Goal: Information Seeking & Learning: Learn about a topic

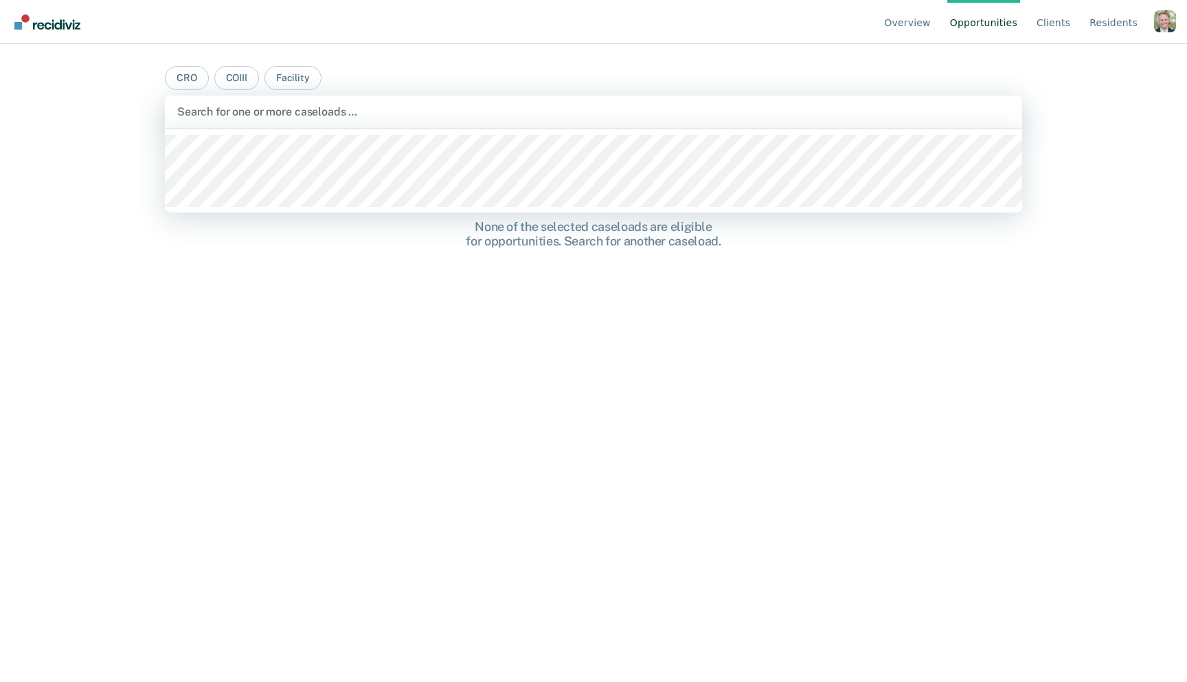
click at [267, 115] on div at bounding box center [593, 112] width 833 height 16
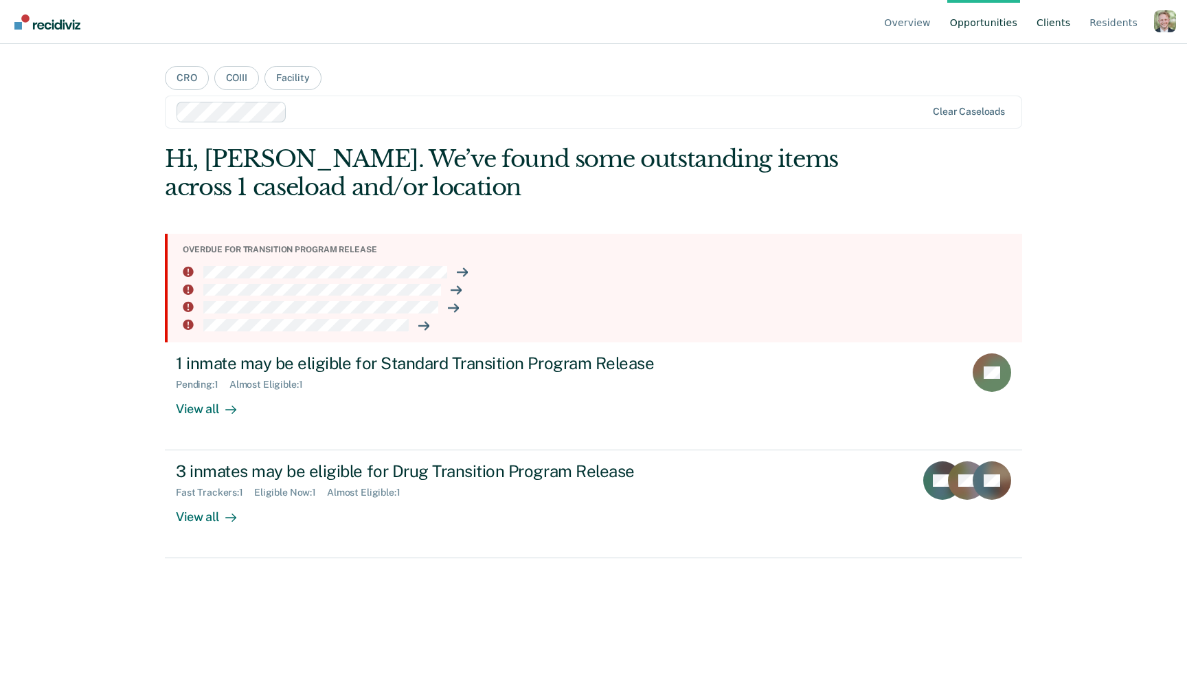
click at [1068, 31] on link "Client s" at bounding box center [1053, 22] width 39 height 44
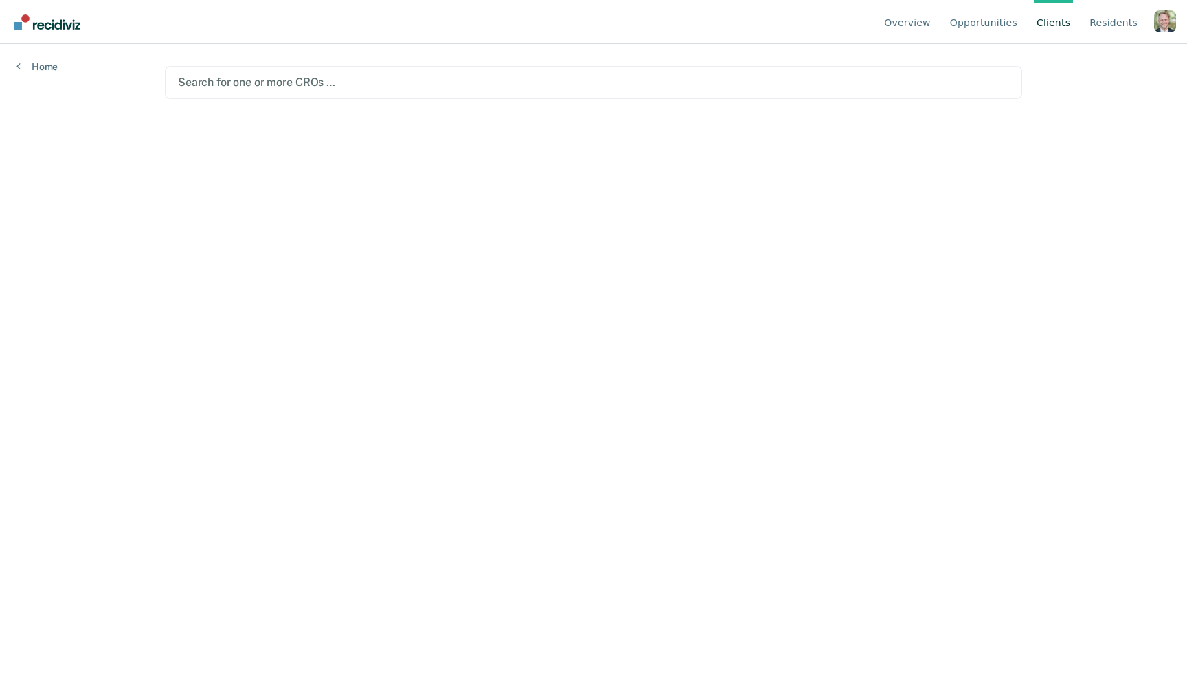
click at [335, 89] on div at bounding box center [593, 82] width 831 height 16
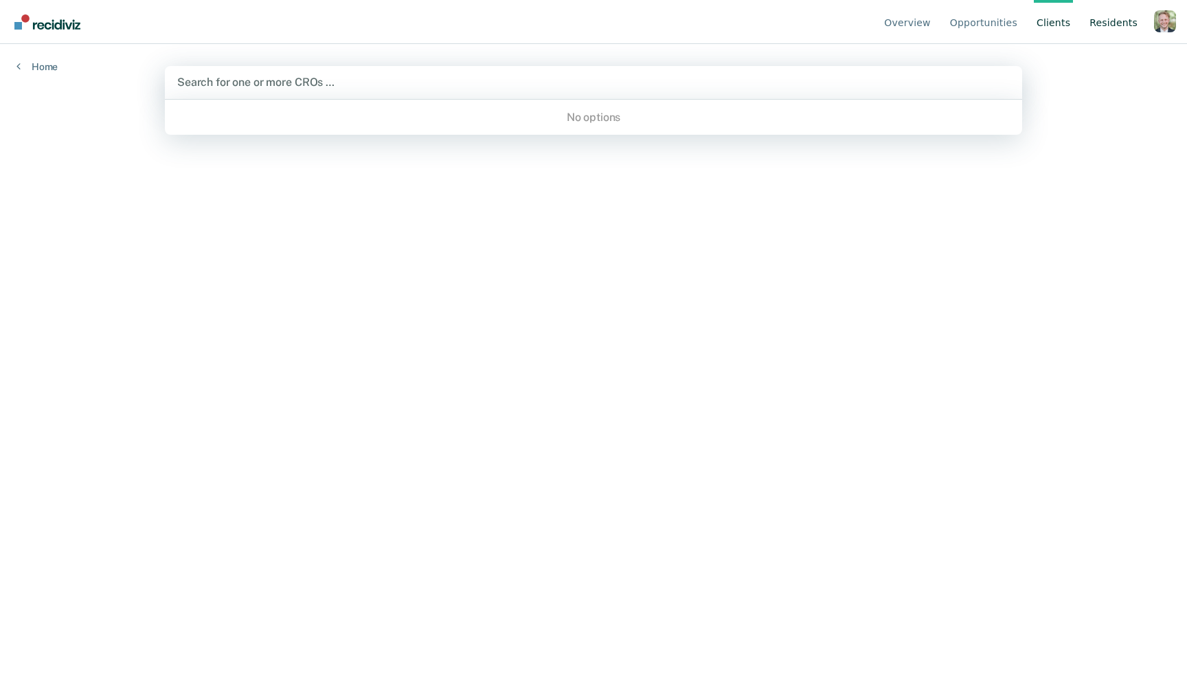
click at [1103, 23] on link "Resident s" at bounding box center [1114, 22] width 54 height 44
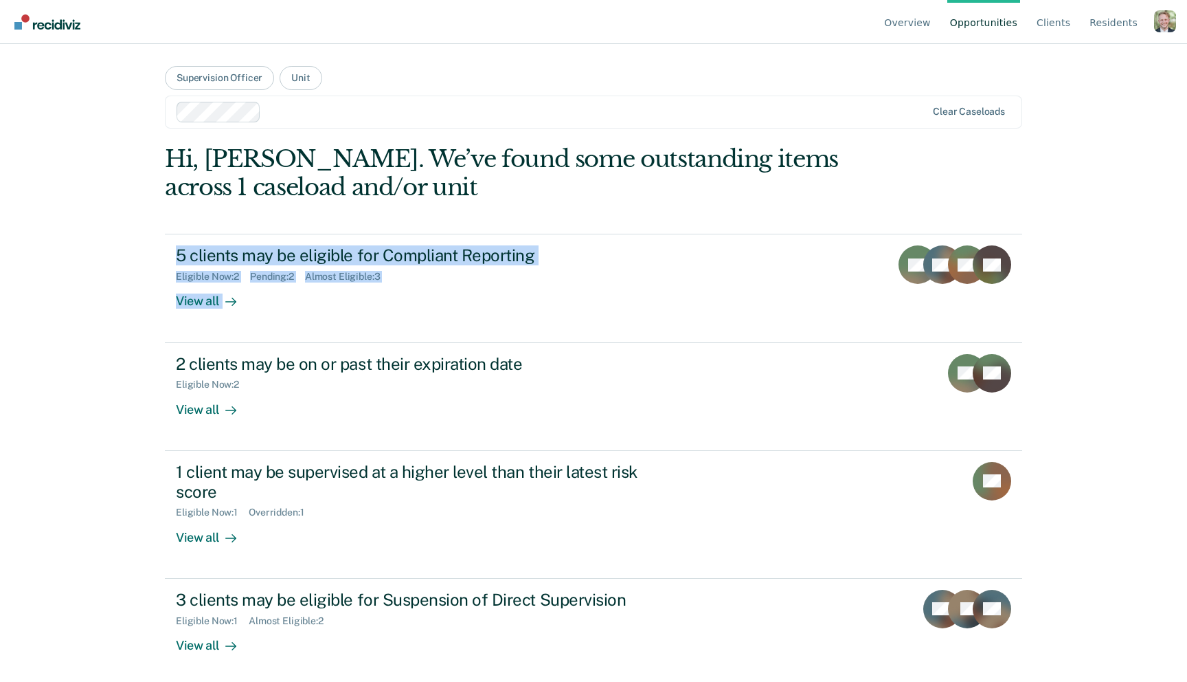
click at [1170, 27] on div "Profile dropdown button" at bounding box center [1165, 21] width 22 height 22
click at [1097, 66] on link "Profile" at bounding box center [1110, 64] width 89 height 12
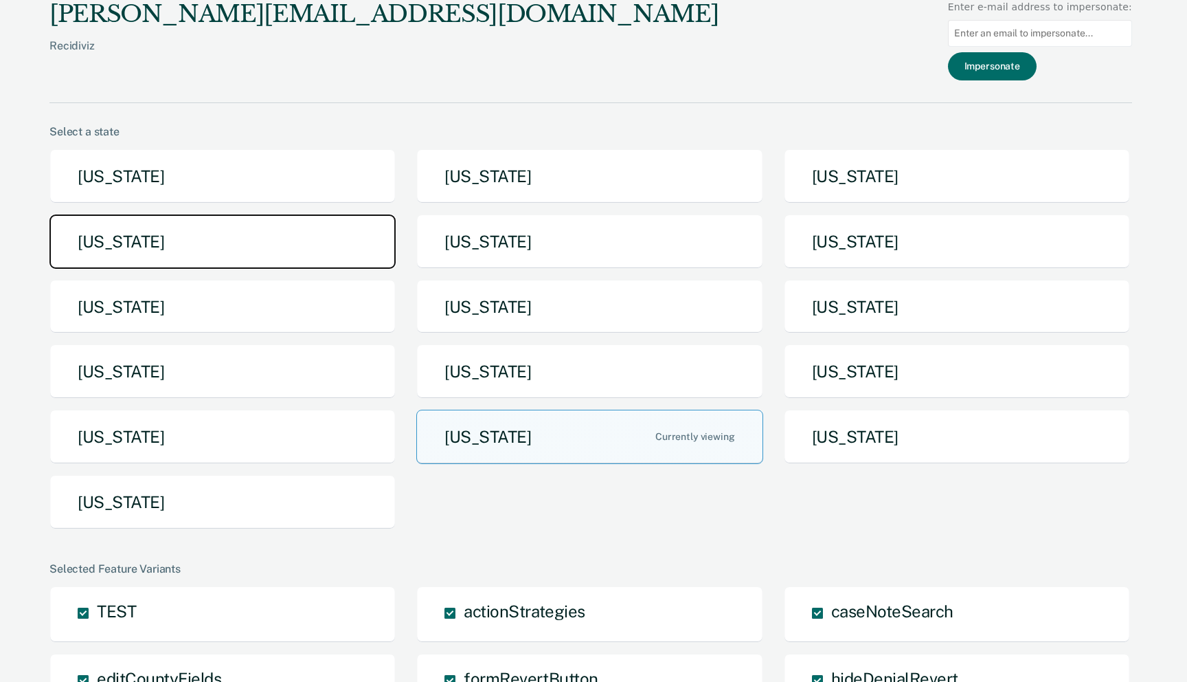
click at [288, 229] on button "Idaho" at bounding box center [222, 241] width 346 height 54
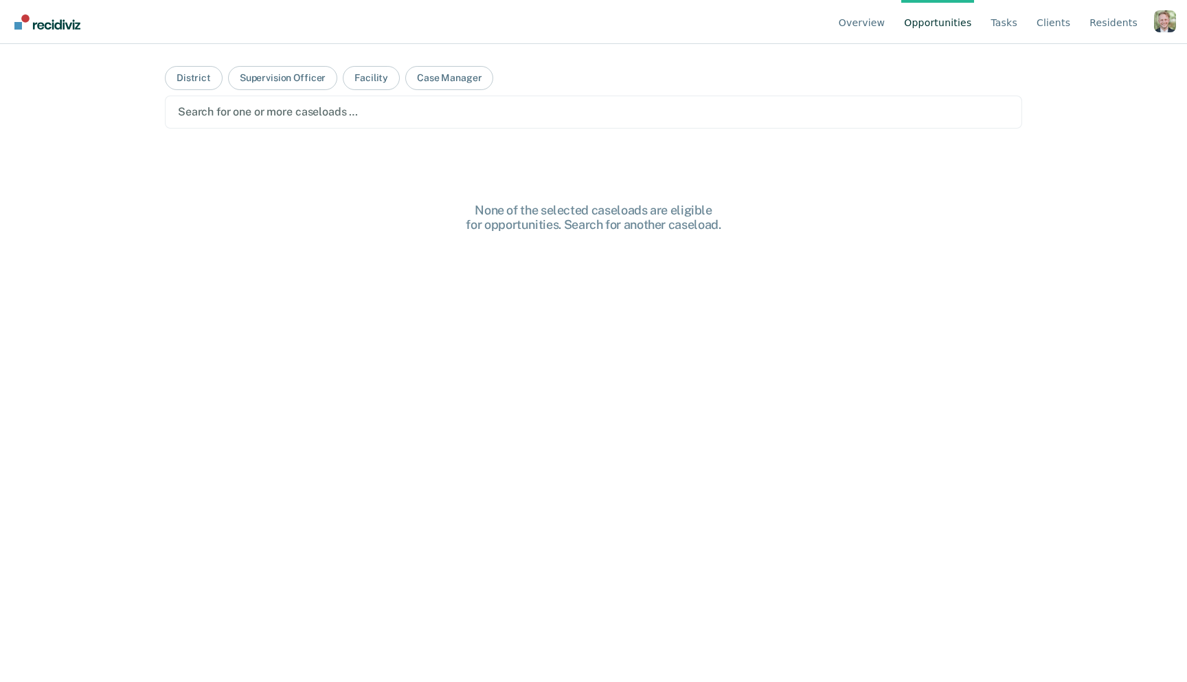
click at [937, 25] on link "Opportunities" at bounding box center [938, 22] width 73 height 44
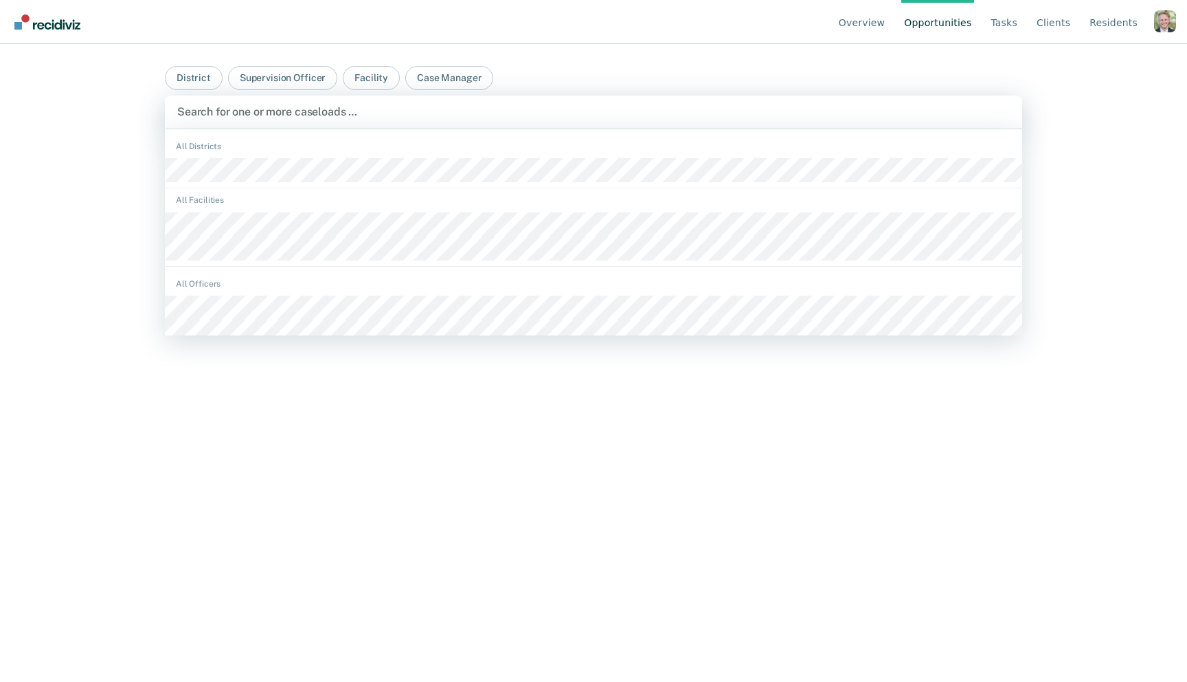
click at [317, 114] on div at bounding box center [593, 112] width 833 height 16
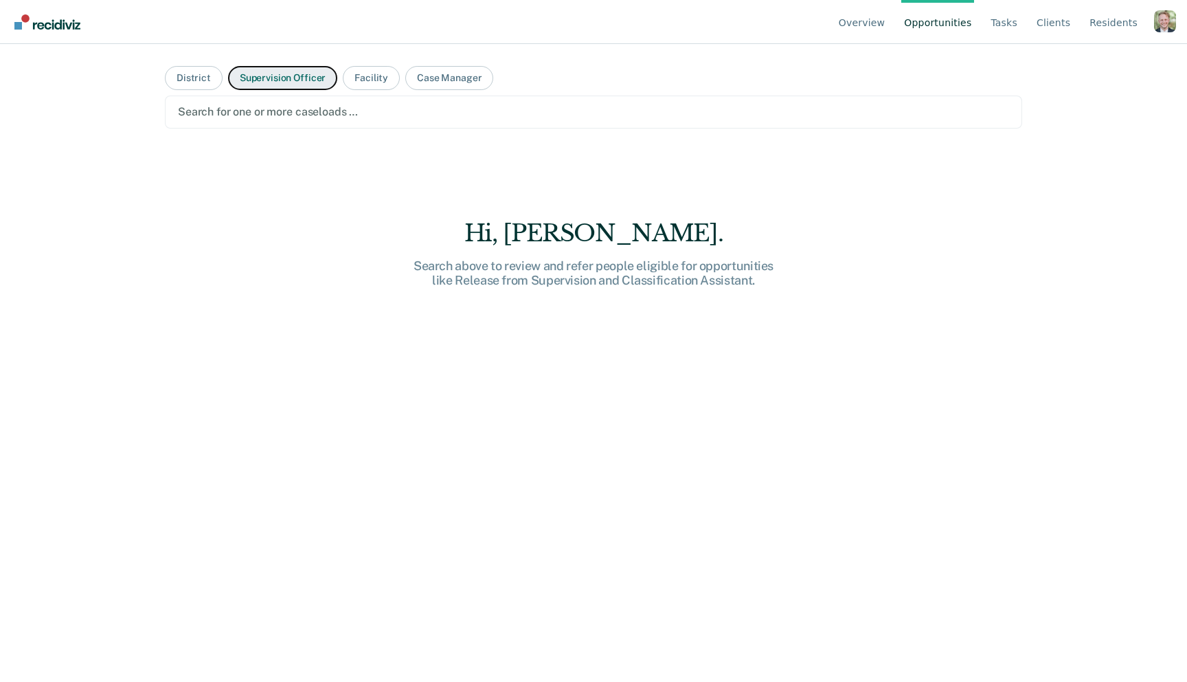
click at [269, 80] on button "Supervision Officer" at bounding box center [282, 78] width 109 height 24
click at [209, 80] on button "District" at bounding box center [194, 78] width 58 height 24
click at [372, 78] on button "Facility" at bounding box center [371, 78] width 57 height 24
click at [1020, 22] on link "Tasks" at bounding box center [1004, 22] width 32 height 44
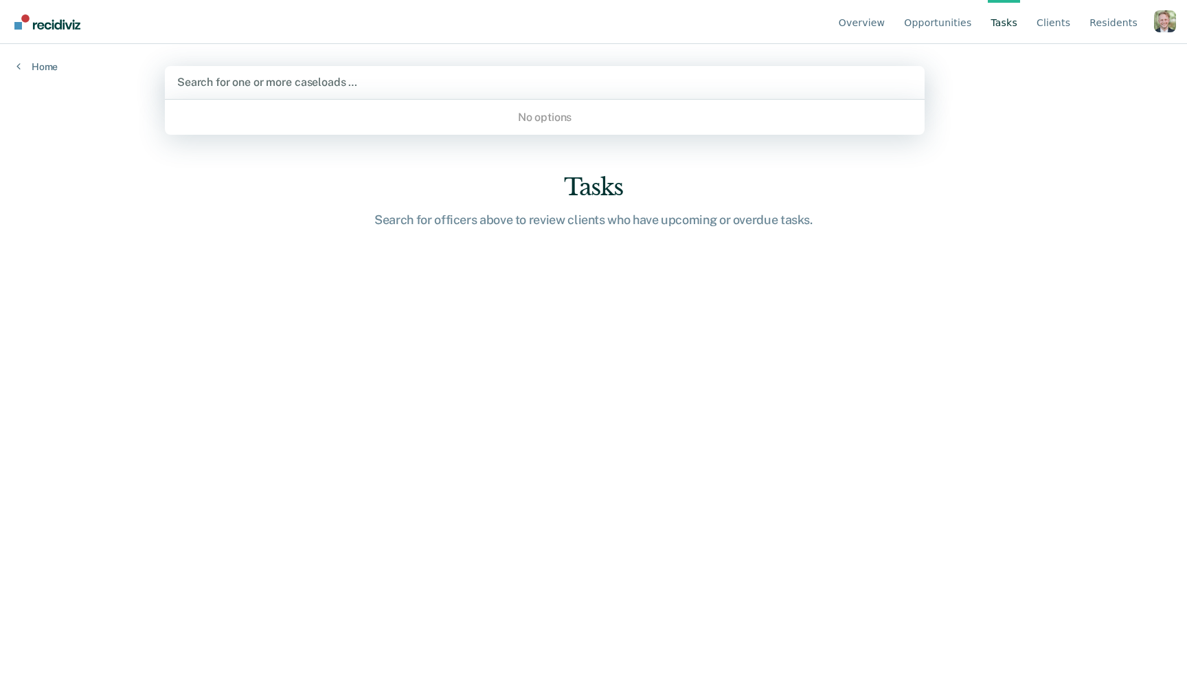
click at [495, 98] on div "Use Up and Down to choose options, press Enter to select the currently focused …" at bounding box center [545, 82] width 760 height 33
click at [1061, 139] on div "Overview Opportunities Tasks Client s Resident s Profile Go to System-Level Tre…" at bounding box center [593, 341] width 1187 height 682
click at [874, 23] on link "Overview" at bounding box center [862, 22] width 52 height 44
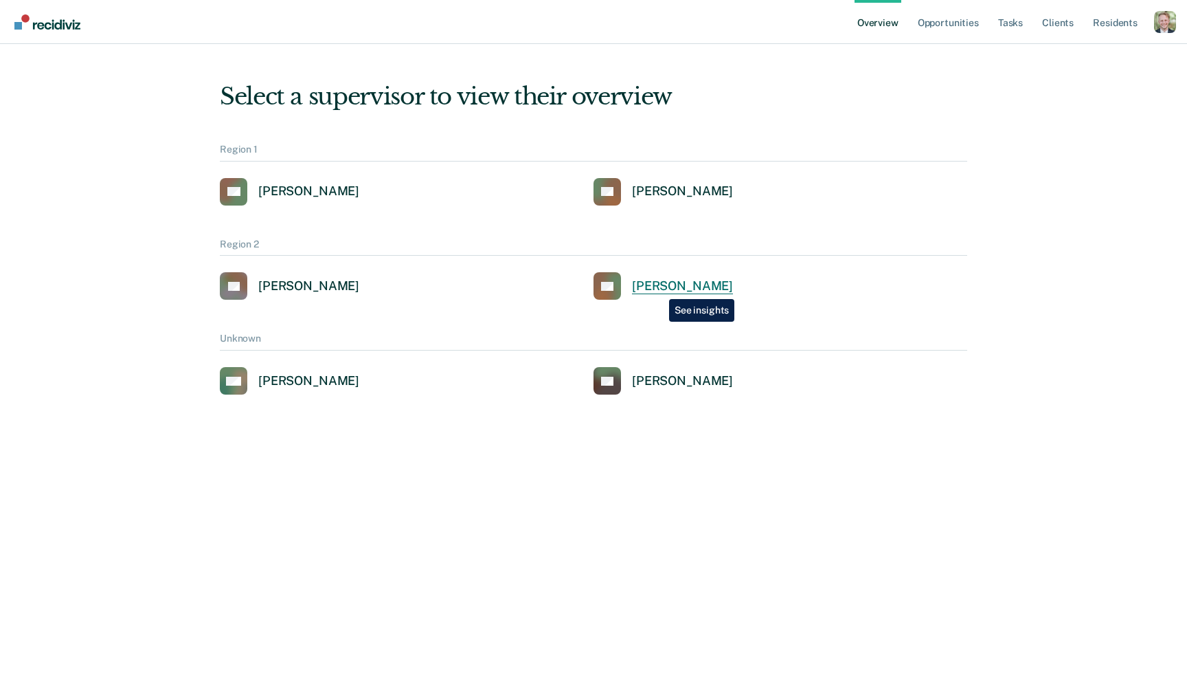
click at [660, 289] on div "Charles Thomas" at bounding box center [682, 286] width 101 height 16
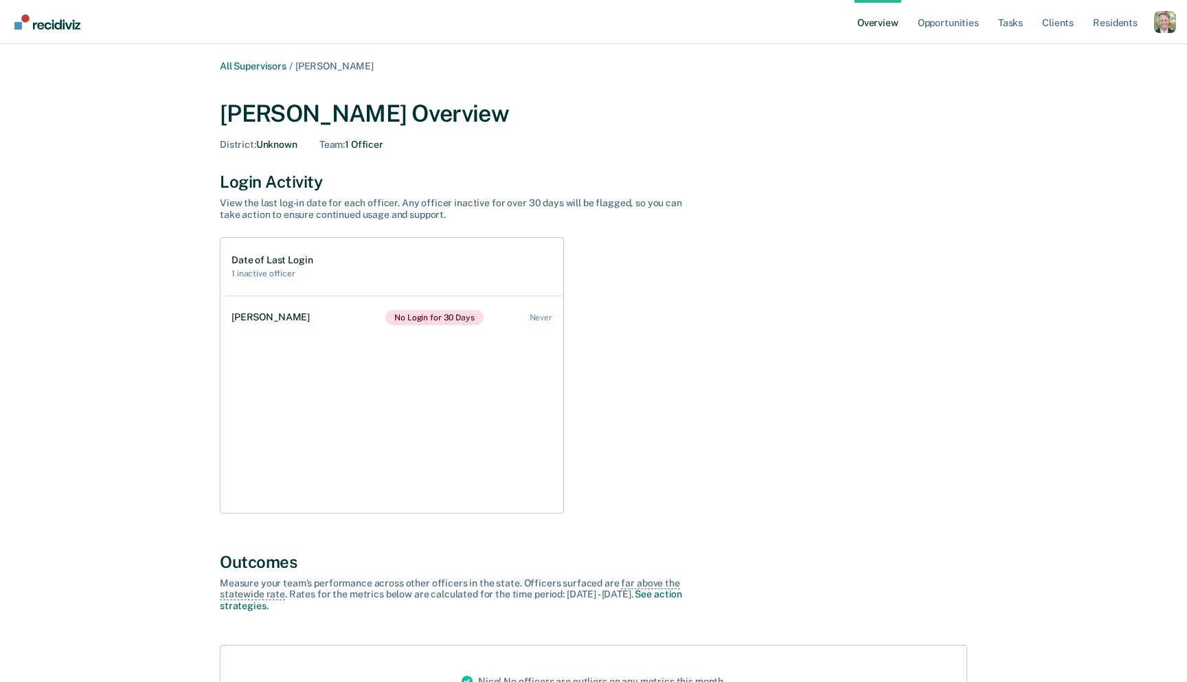
click at [594, 146] on div "District : Unknown Team : 1 Officer" at bounding box center [594, 145] width 748 height 12
click at [955, 27] on link "Opportunities" at bounding box center [948, 22] width 67 height 44
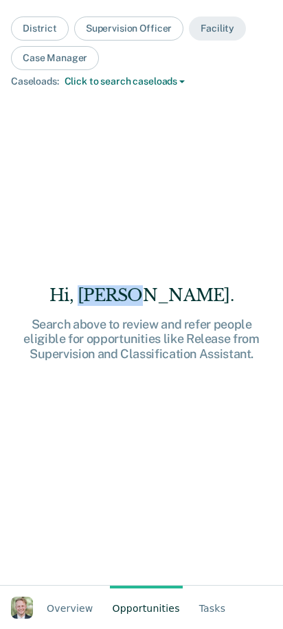
click at [212, 282] on div "Hi, Joshua. Search above to review and refer people eligible for opportunities …" at bounding box center [141, 323] width 261 height 440
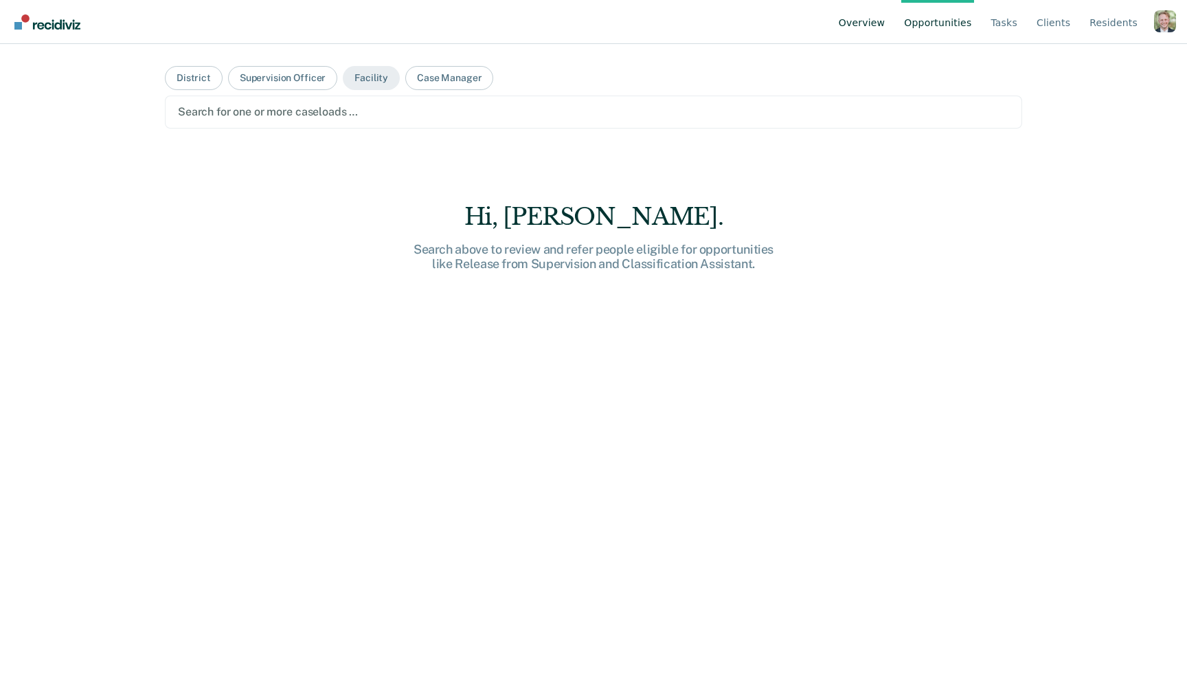
click at [877, 24] on link "Overview" at bounding box center [862, 22] width 52 height 44
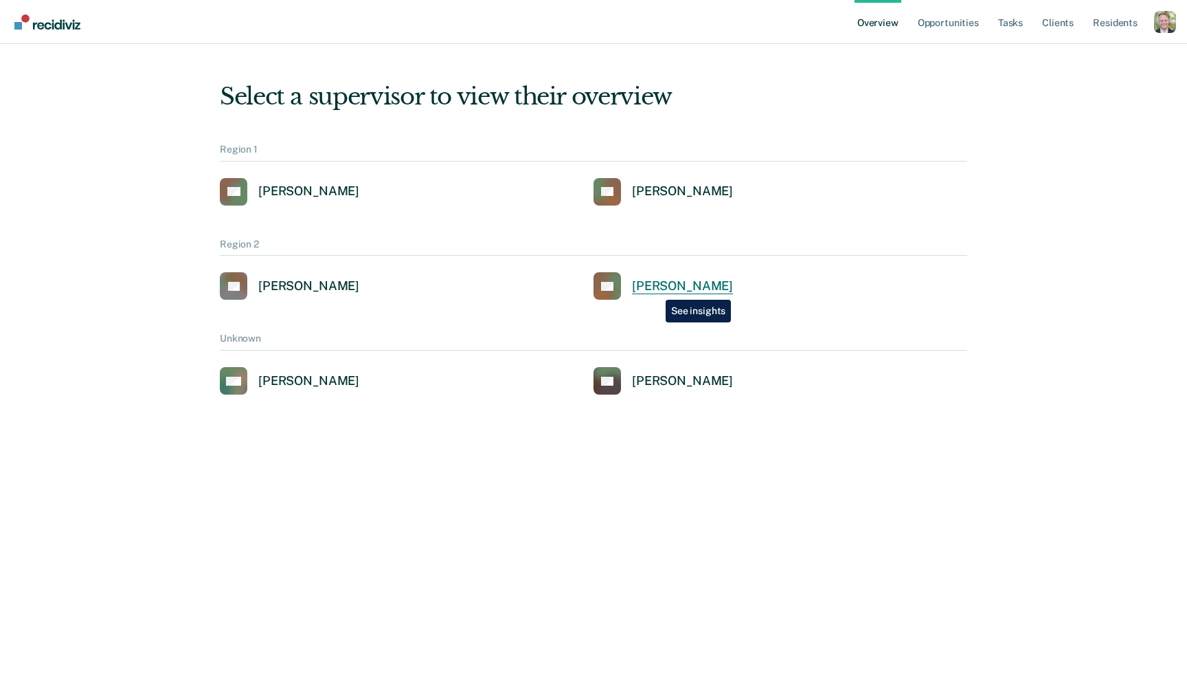
click at [658, 285] on div "Charles Thomas" at bounding box center [682, 286] width 101 height 16
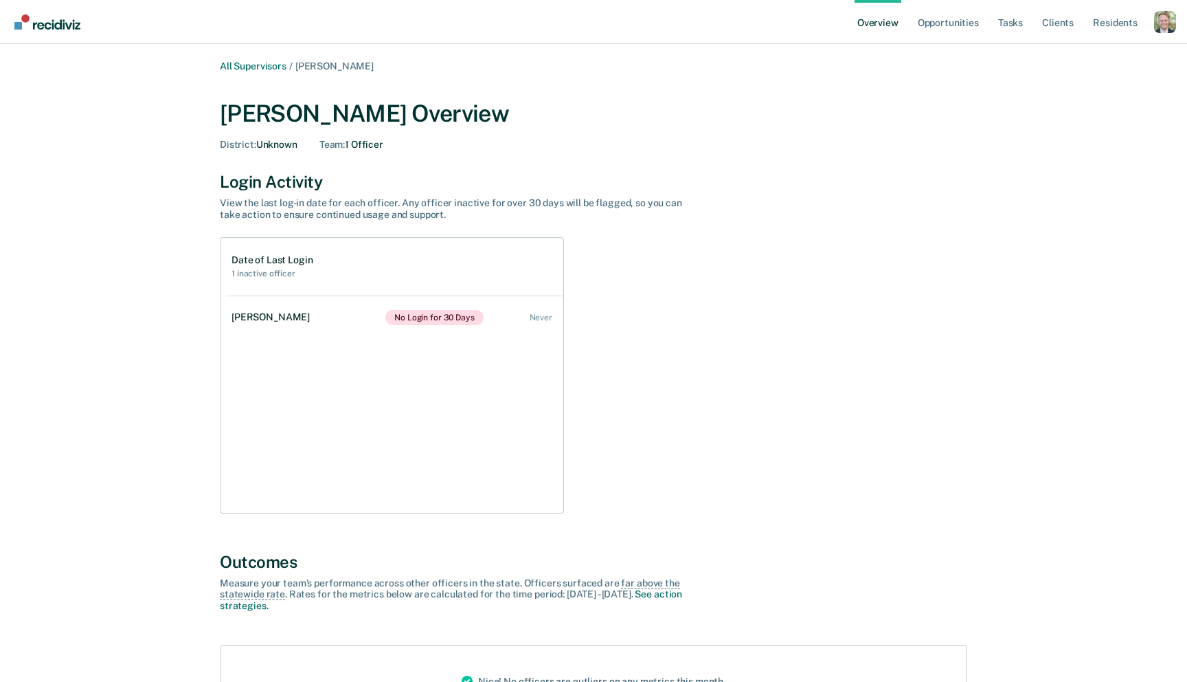
click at [39, 23] on img "Go to Recidiviz Home" at bounding box center [47, 21] width 66 height 15
